Goal: Use online tool/utility: Utilize a website feature to perform a specific function

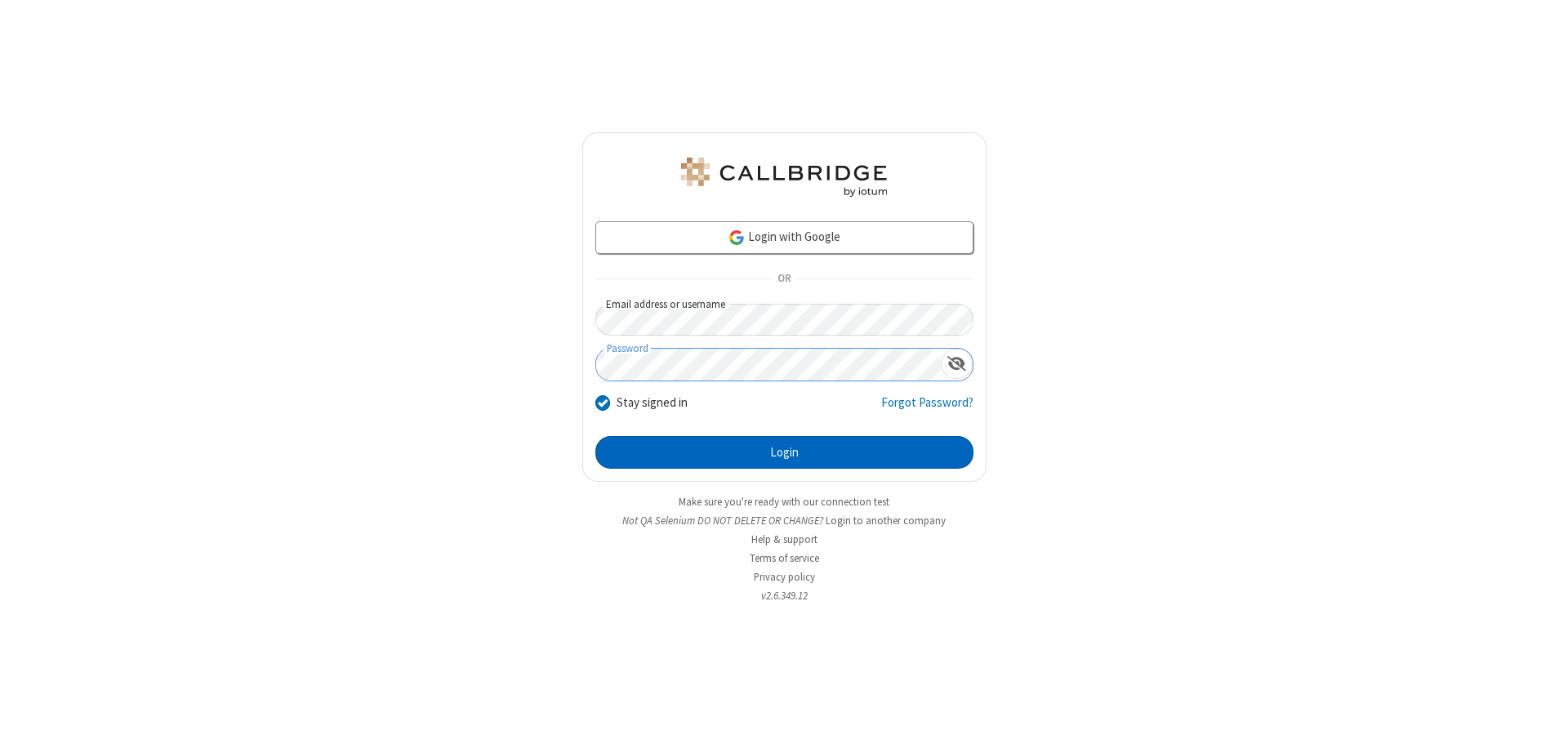
click at [784, 453] on button "Login" at bounding box center [784, 453] width 378 height 33
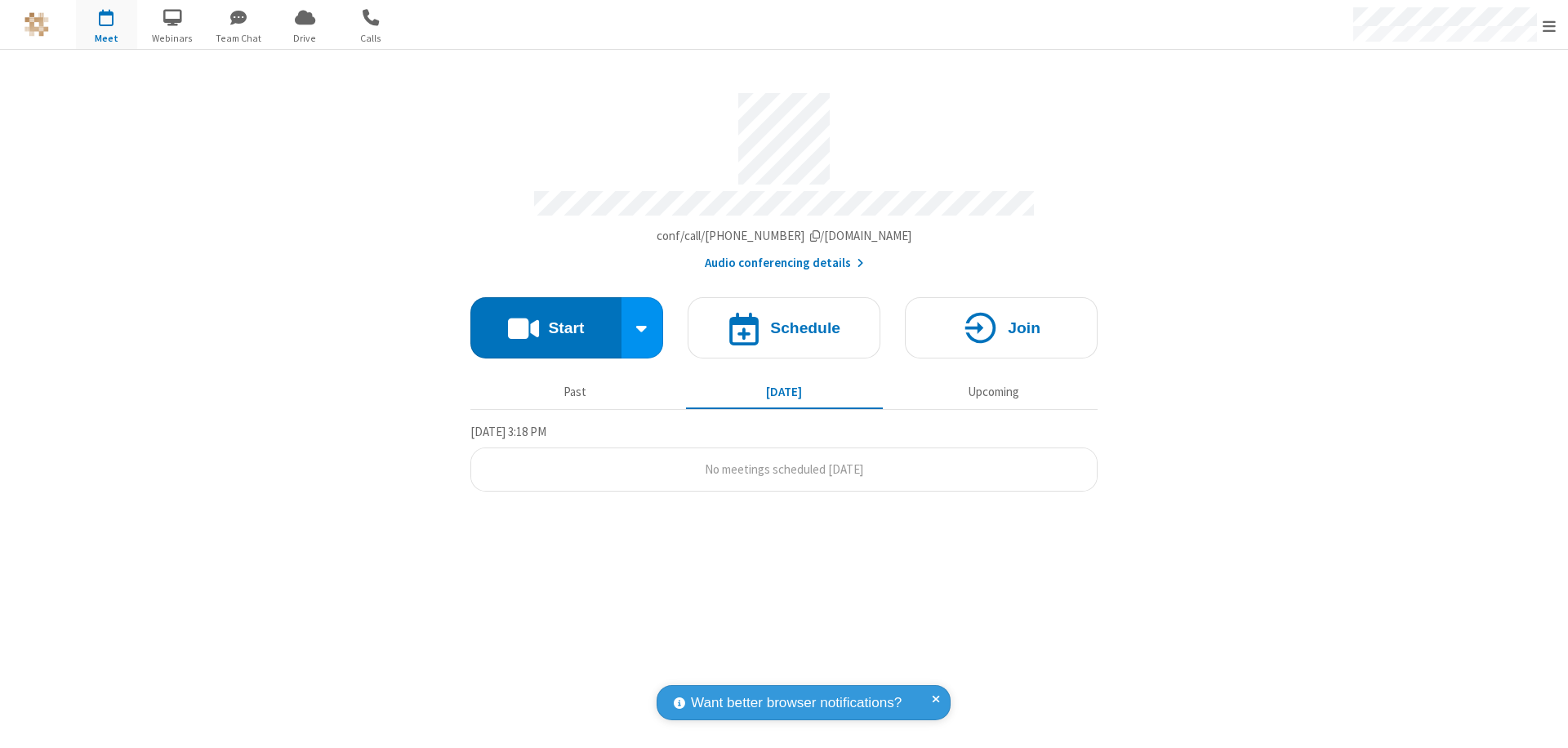
click at [546, 320] on button "Start" at bounding box center [545, 327] width 151 height 61
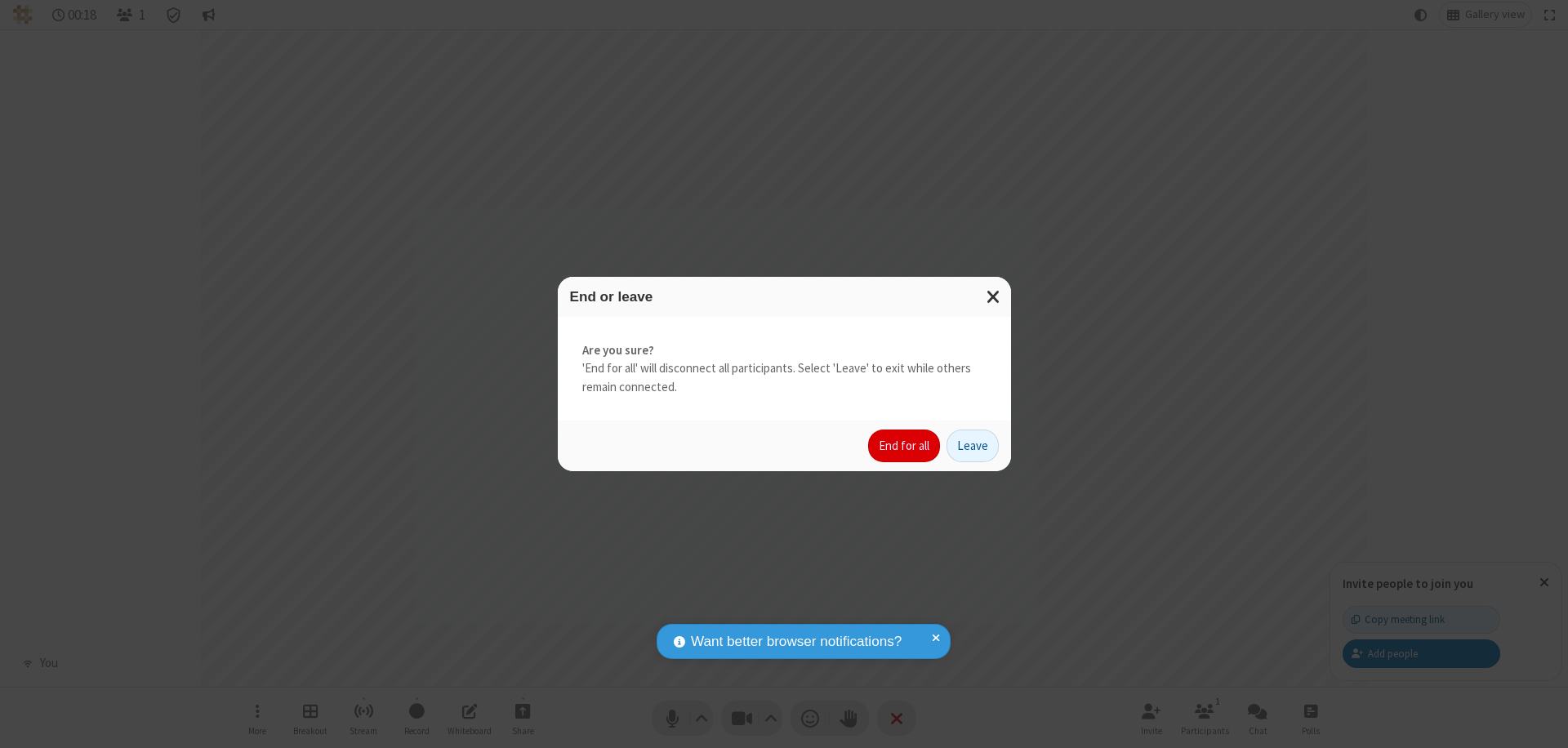
click at [905, 446] on button "End for all" at bounding box center [904, 446] width 72 height 33
